Goal: Information Seeking & Learning: Learn about a topic

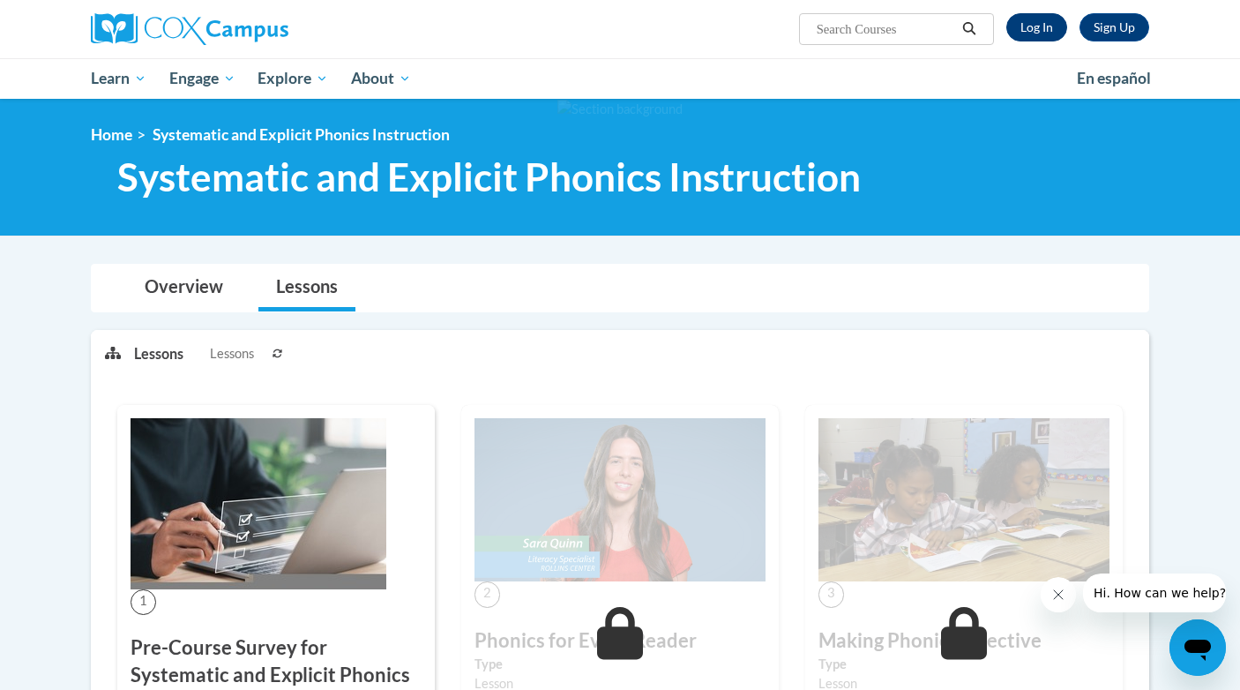
click at [1046, 26] on link "Log In" at bounding box center [1036, 27] width 61 height 28
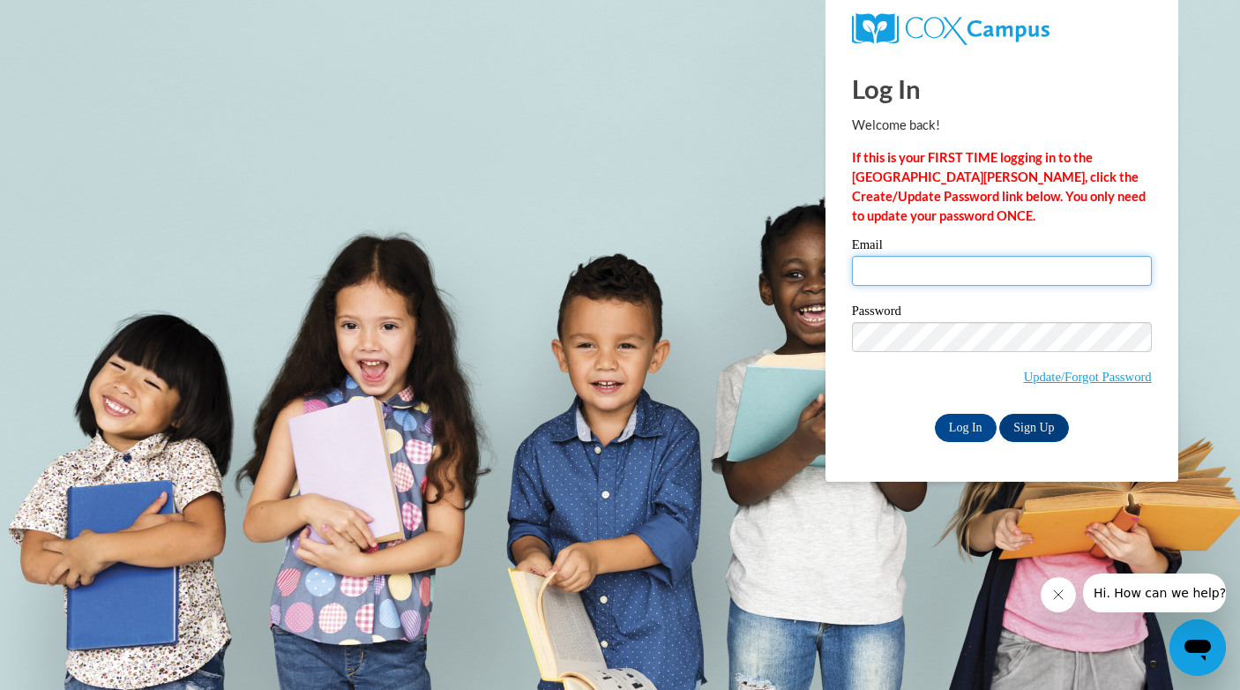
type input "scarguck@unc.edu"
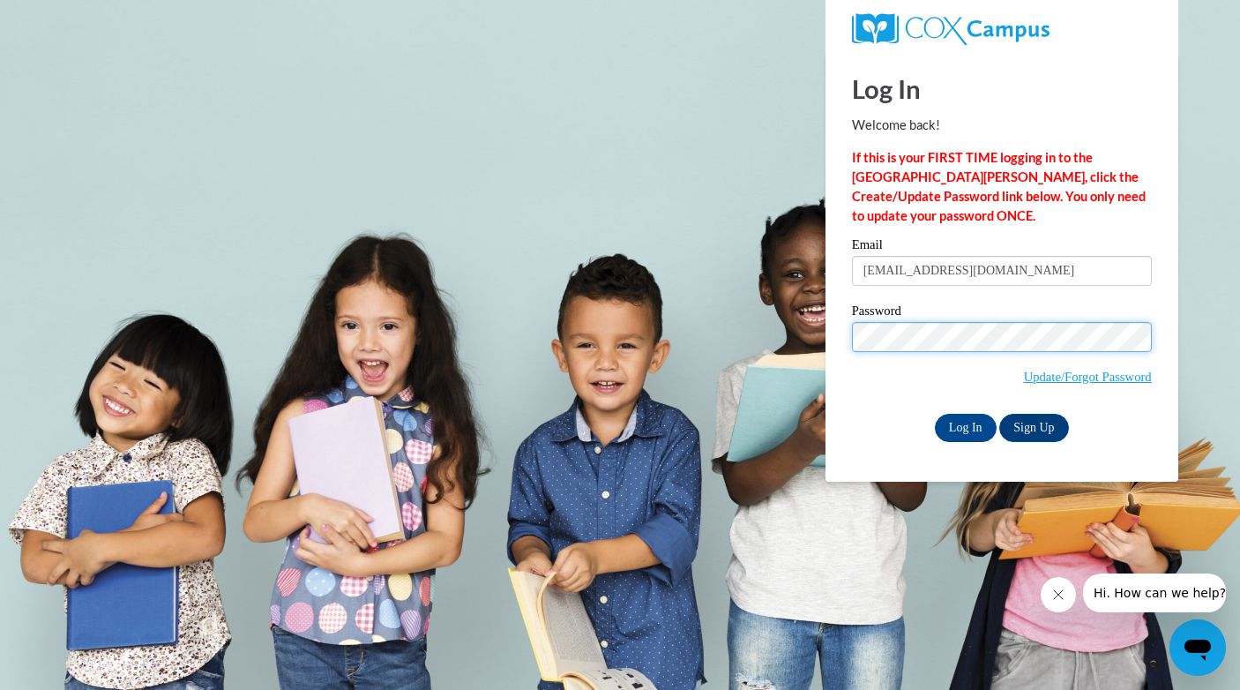
click at [964, 424] on input "Log In" at bounding box center [966, 428] width 62 height 28
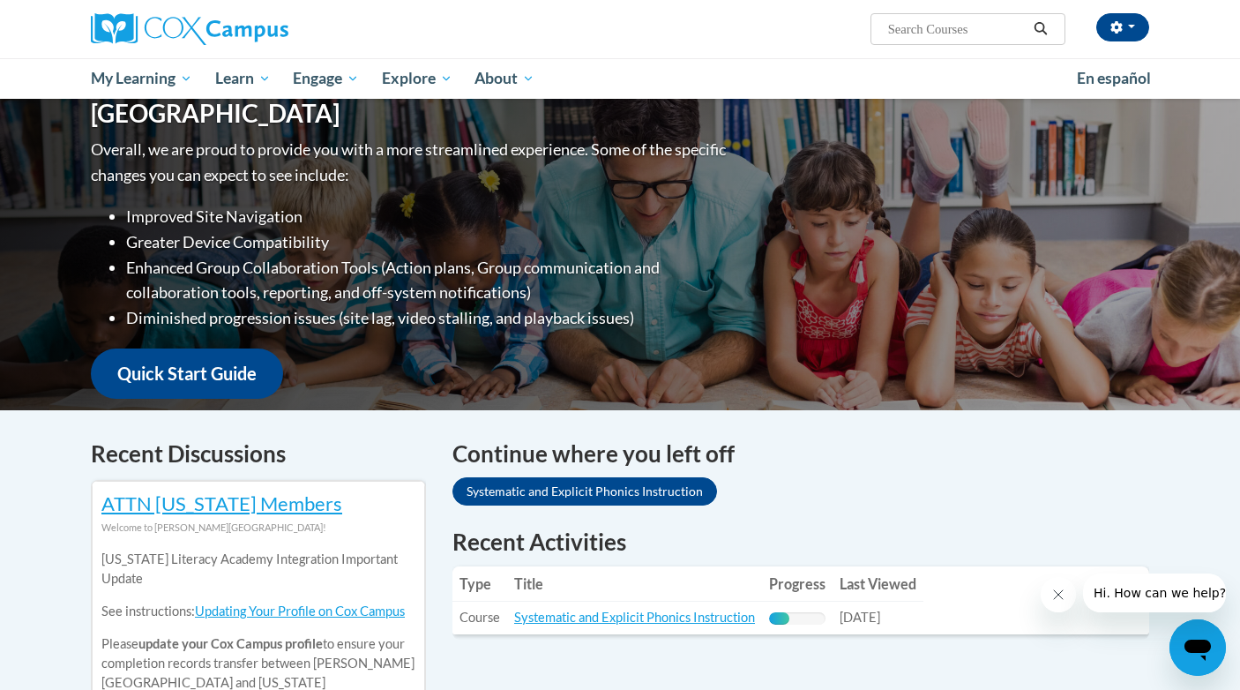
scroll to position [229, 0]
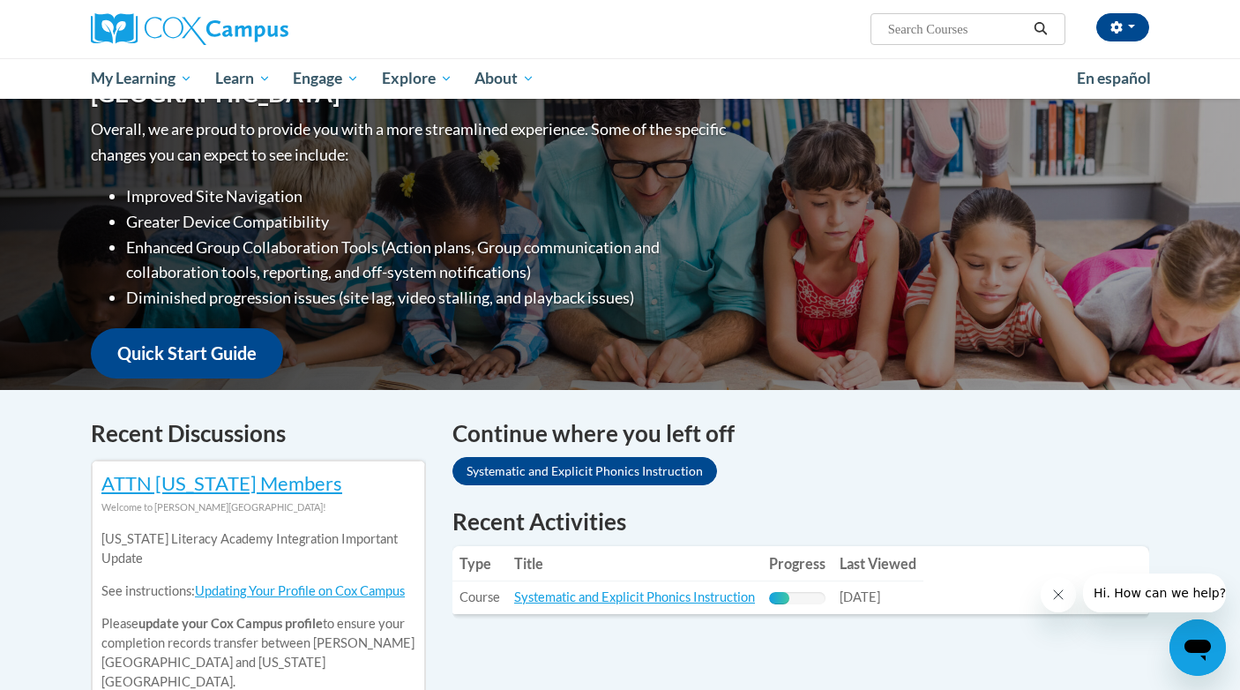
click at [629, 468] on link "Systematic and Explicit Phonics Instruction" at bounding box center [584, 471] width 265 height 28
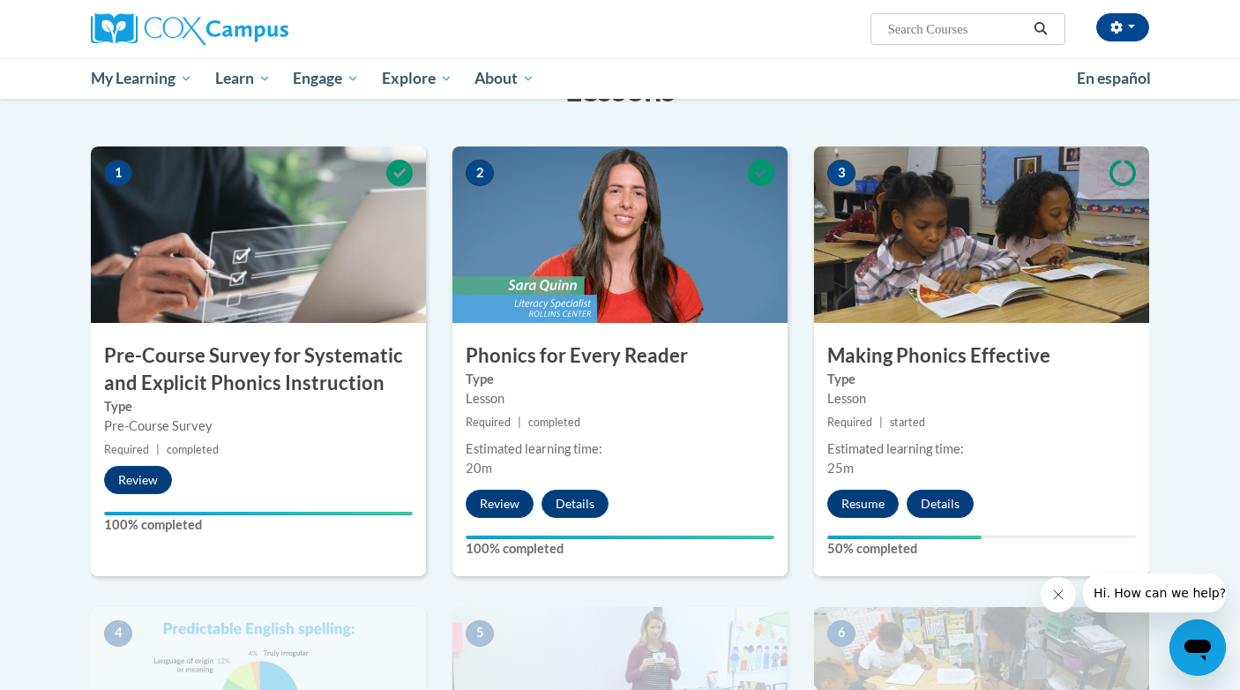
scroll to position [340, 0]
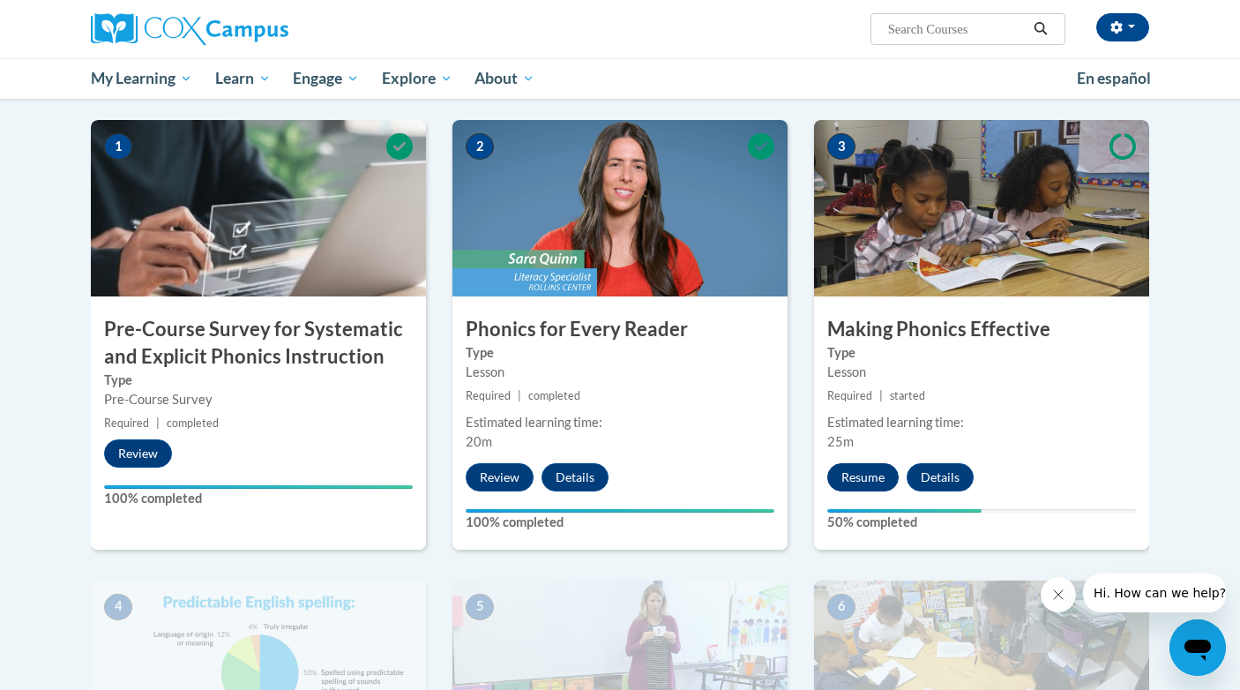
click at [871, 474] on button "Resume" at bounding box center [862, 477] width 71 height 28
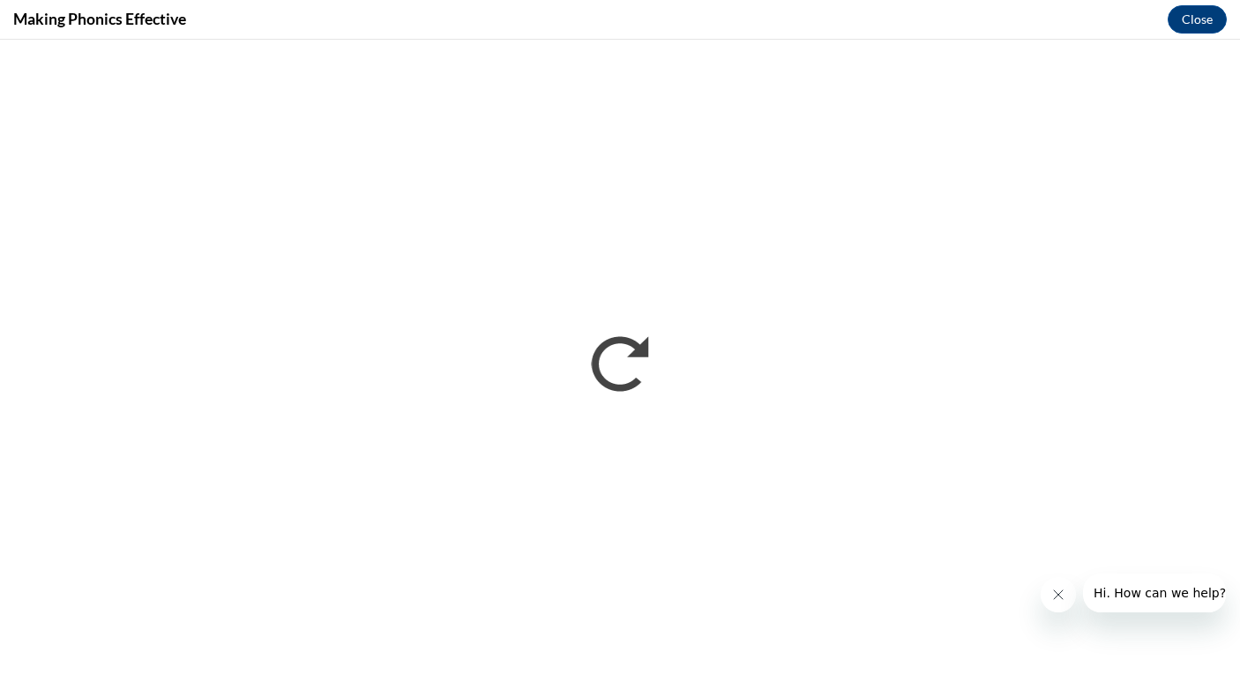
scroll to position [0, 0]
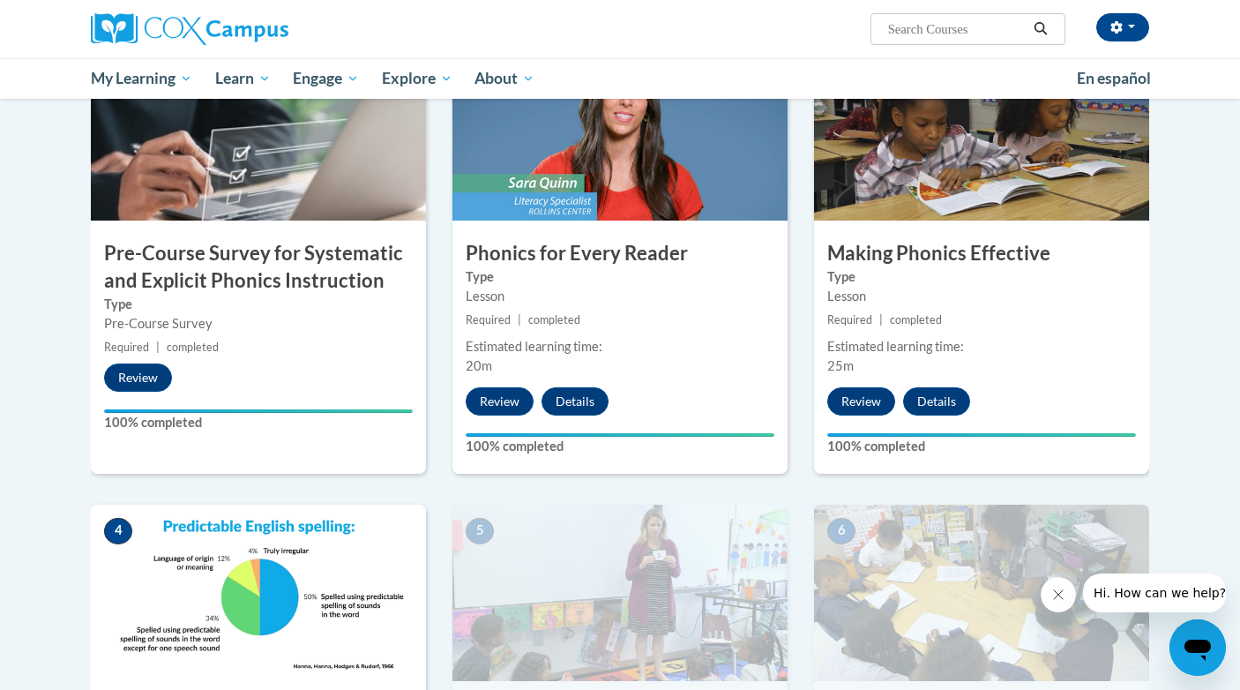
scroll to position [750, 0]
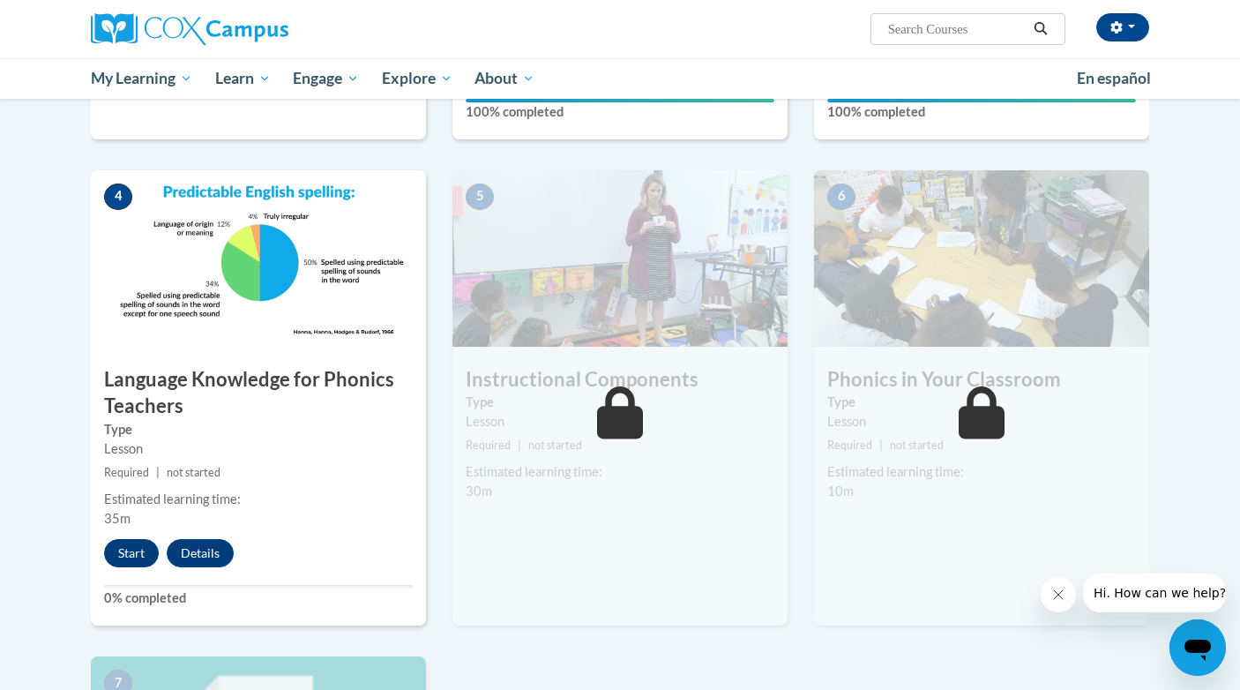
click at [123, 550] on button "Start" at bounding box center [131, 553] width 55 height 28
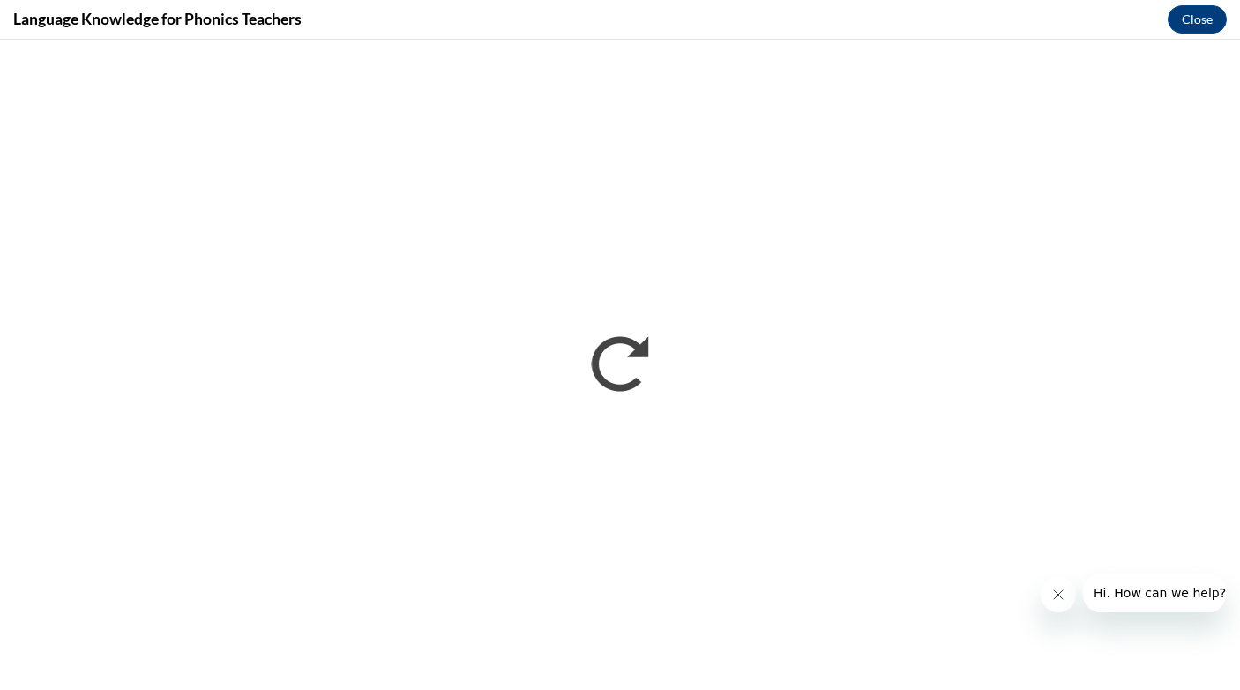
scroll to position [0, 0]
